Goal: Find specific page/section: Find specific page/section

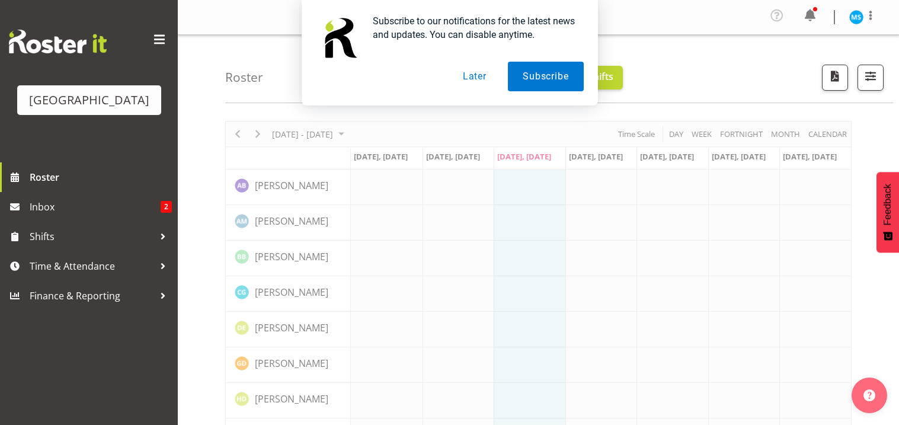
click at [475, 72] on button "Later" at bounding box center [474, 77] width 53 height 30
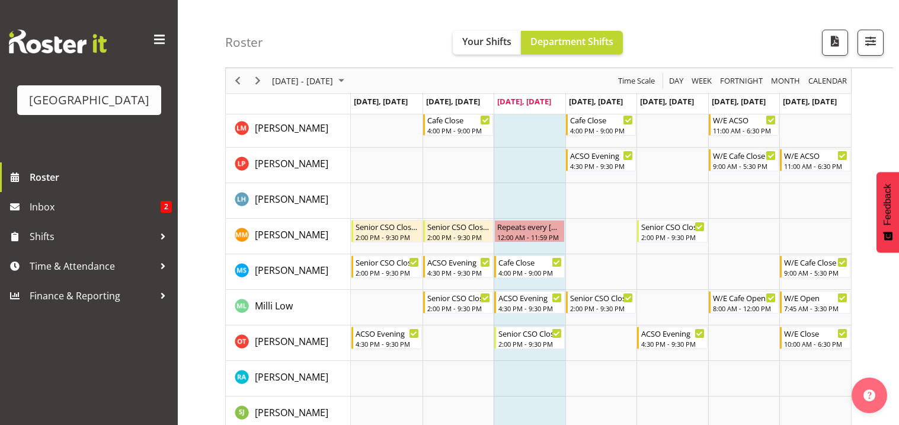
scroll to position [341, 0]
click at [257, 83] on span "Next" at bounding box center [258, 80] width 14 height 15
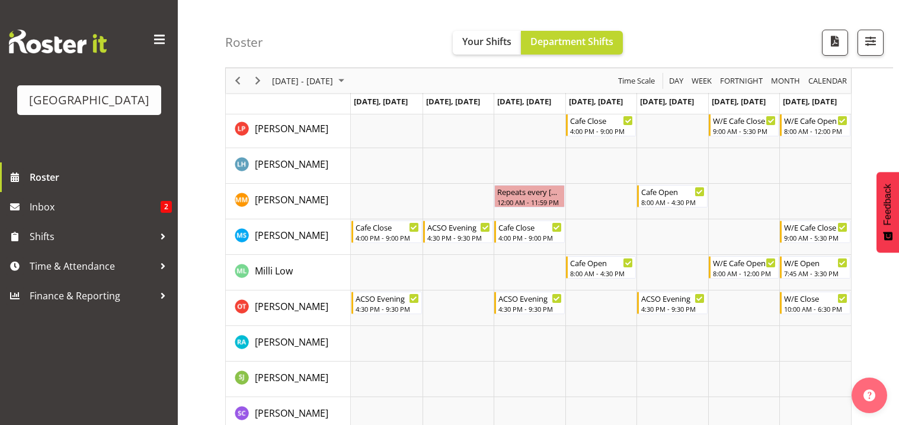
scroll to position [377, 0]
click at [242, 76] on span "Previous" at bounding box center [237, 80] width 14 height 15
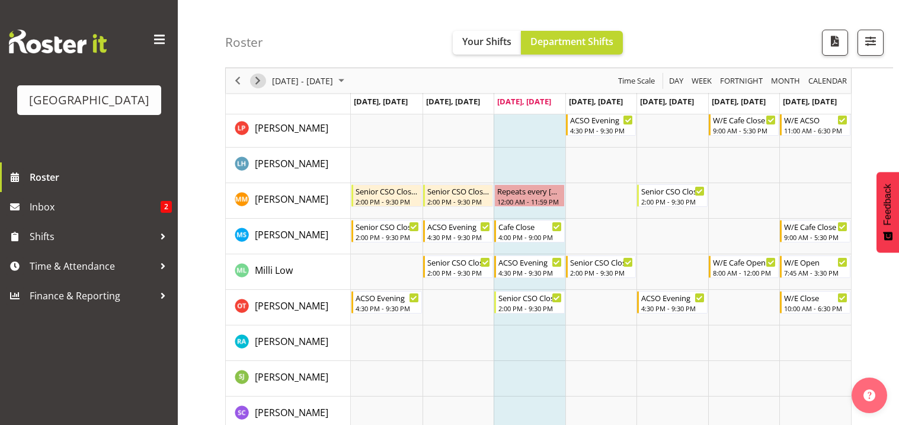
click at [258, 82] on span "Next" at bounding box center [258, 80] width 14 height 15
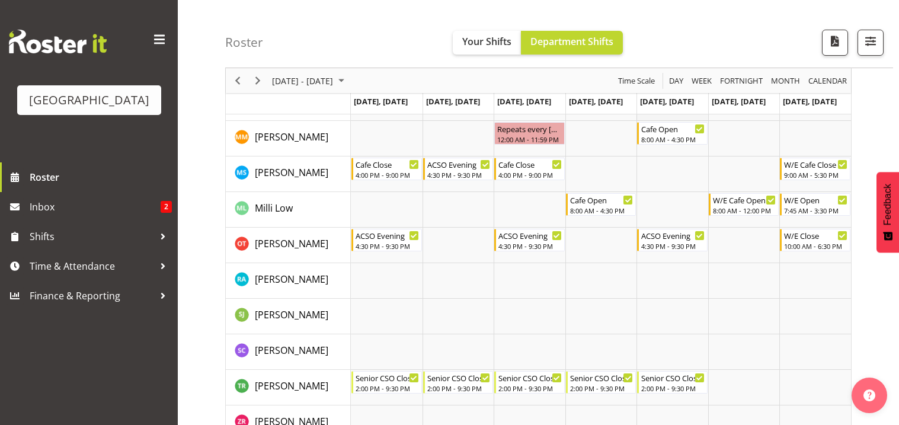
scroll to position [438, 0]
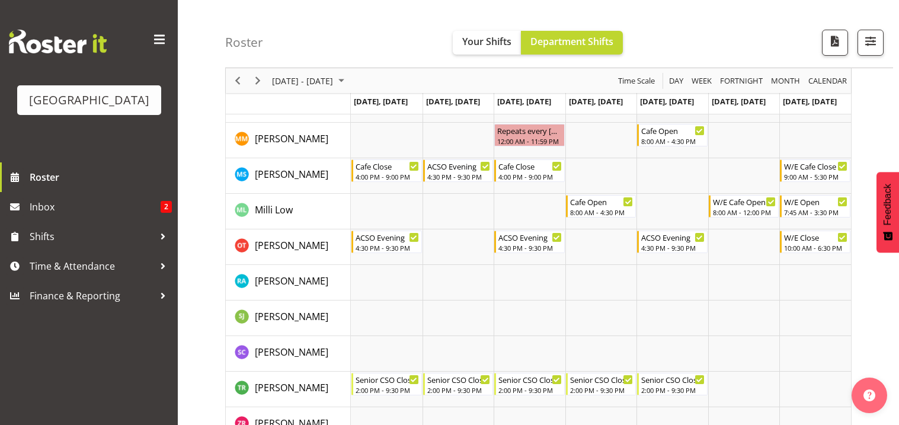
click at [677, 166] on td "Timeline Week of September 3, 2025" at bounding box center [672, 176] width 72 height 36
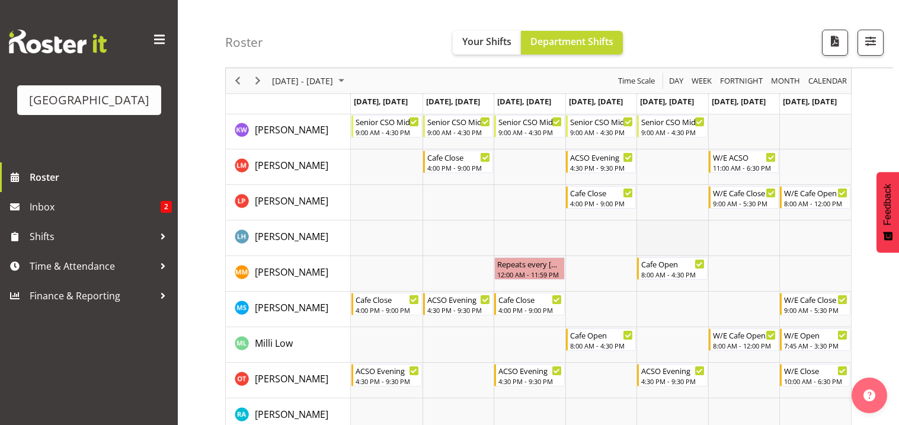
scroll to position [0, 0]
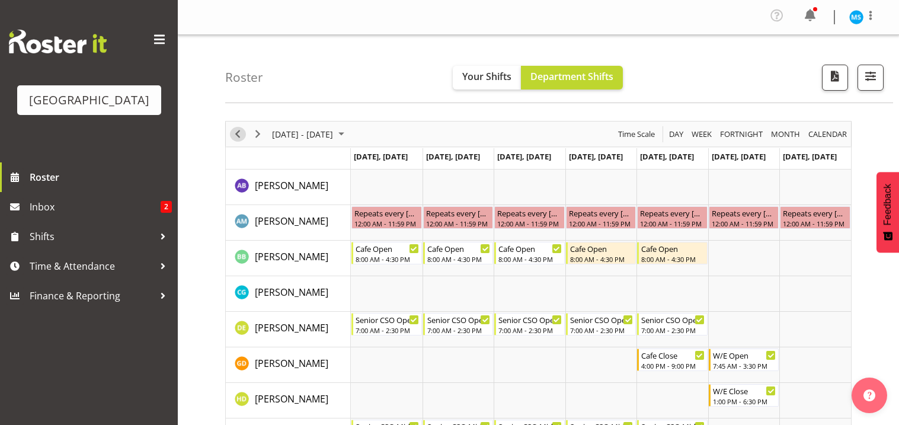
click at [235, 135] on span "Previous" at bounding box center [237, 134] width 14 height 15
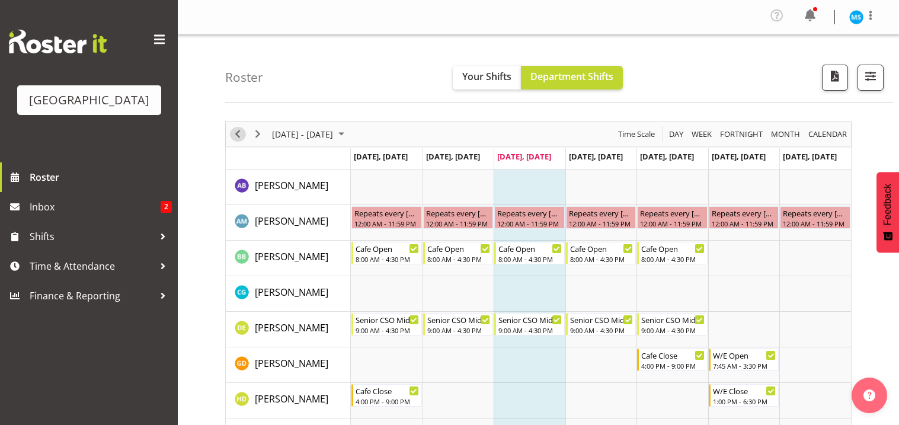
click at [242, 137] on span "Previous" at bounding box center [237, 134] width 14 height 15
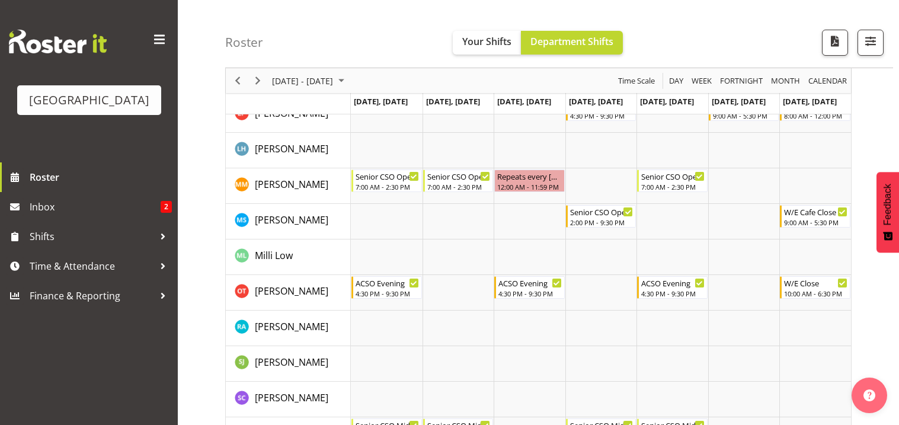
scroll to position [430, 0]
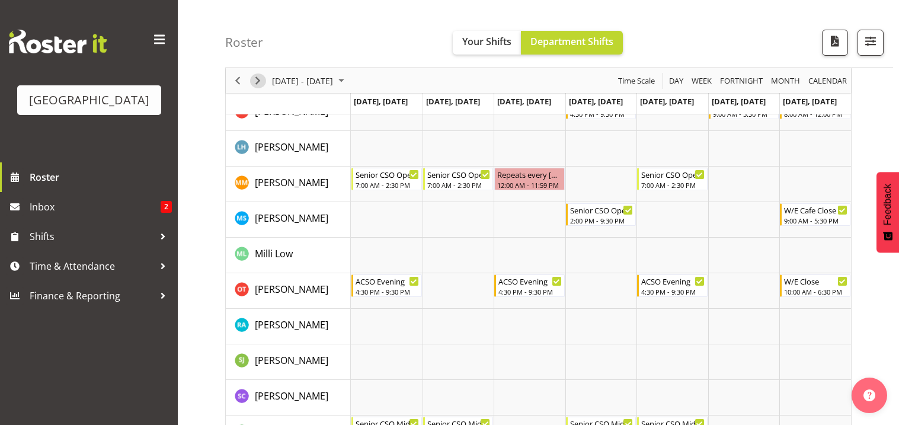
click at [257, 83] on span "Next" at bounding box center [258, 80] width 14 height 15
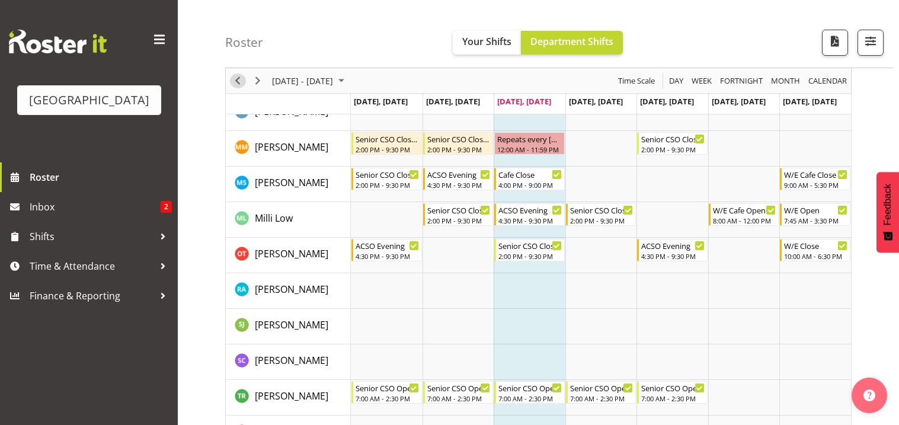
click at [240, 84] on span "Previous" at bounding box center [237, 80] width 14 height 15
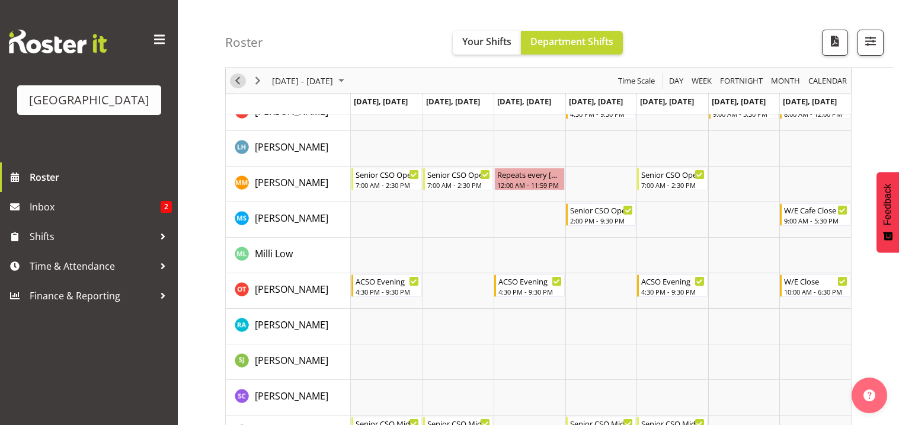
click at [241, 83] on span "Previous" at bounding box center [237, 80] width 14 height 15
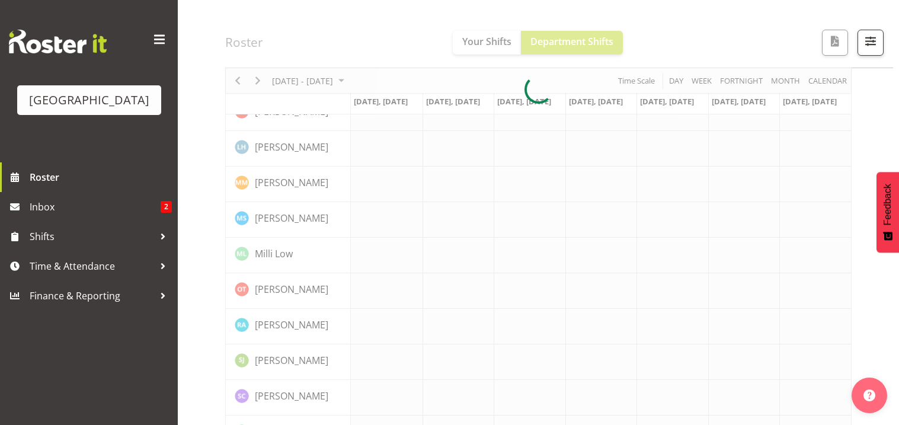
click at [242, 82] on div at bounding box center [538, 89] width 626 height 796
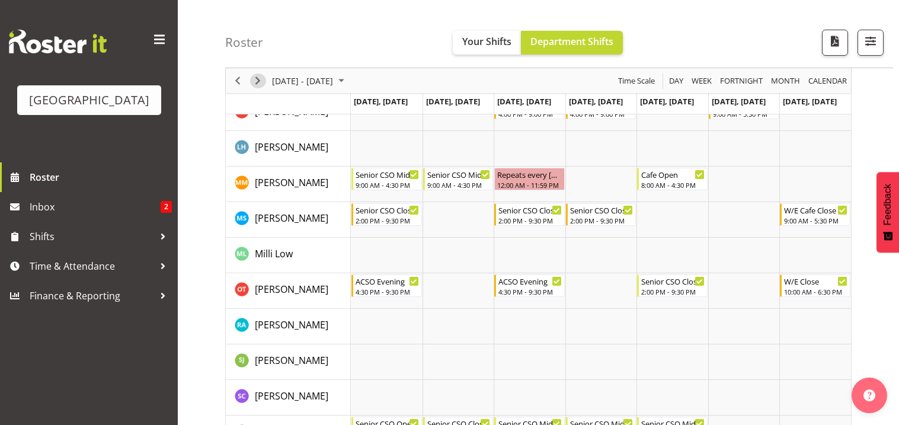
click at [261, 85] on span "Next" at bounding box center [258, 80] width 14 height 15
click at [255, 79] on span "Next" at bounding box center [258, 80] width 14 height 15
